Goal: Information Seeking & Learning: Learn about a topic

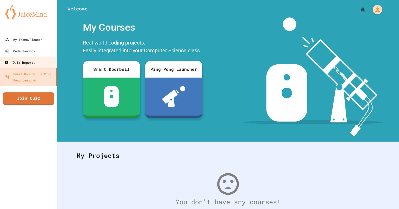
click at [44, 61] on link "Quiz Reports" at bounding box center [28, 62] width 59 height 12
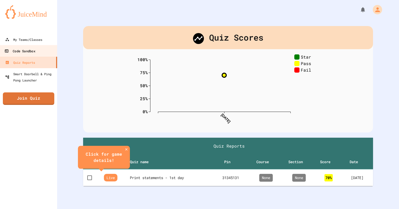
click at [44, 51] on link "Code Sandbox" at bounding box center [28, 51] width 59 height 12
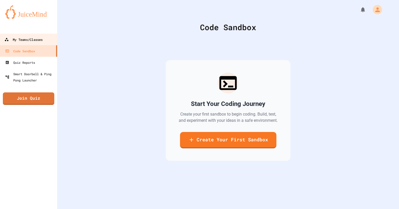
click at [47, 42] on link "My Teams/Classes" at bounding box center [28, 39] width 59 height 12
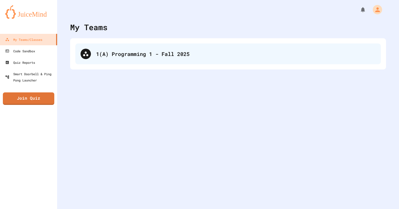
click at [160, 57] on div "1(A) Programming 1 - Fall 2025" at bounding box center [235, 54] width 279 height 8
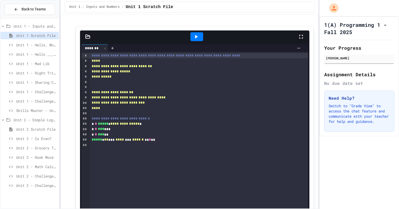
click at [33, 53] on span "Unit 1 - Hello _____" at bounding box center [36, 53] width 41 height 5
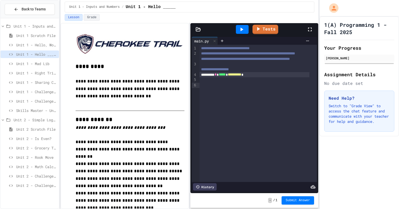
click at [241, 76] on span "**********" at bounding box center [235, 74] width 14 height 4
